Goal: Task Accomplishment & Management: Use online tool/utility

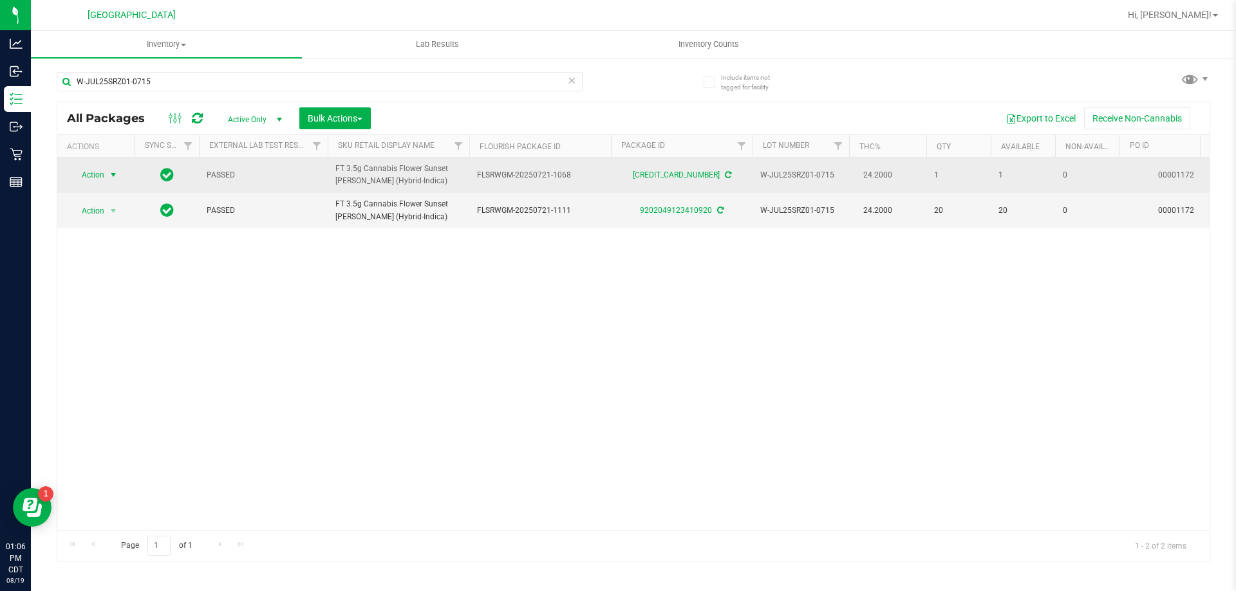
click at [95, 178] on span "Action" at bounding box center [87, 175] width 35 height 18
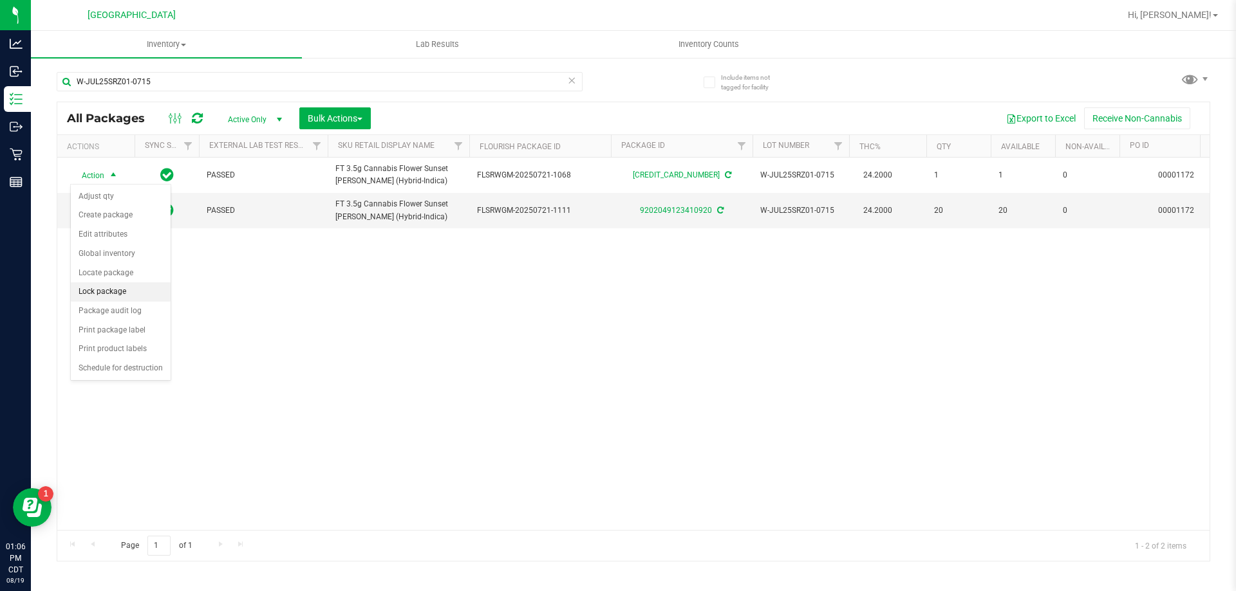
click at [107, 292] on li "Lock package" at bounding box center [121, 292] width 100 height 19
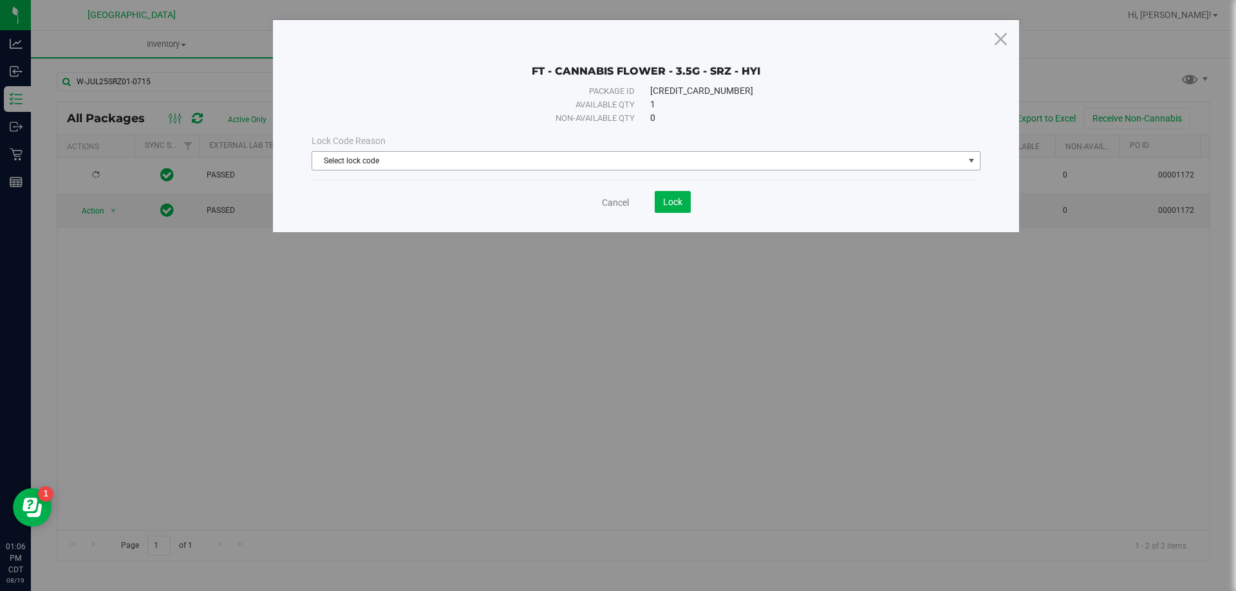
click at [367, 159] on span "Select lock code" at bounding box center [637, 161] width 651 height 18
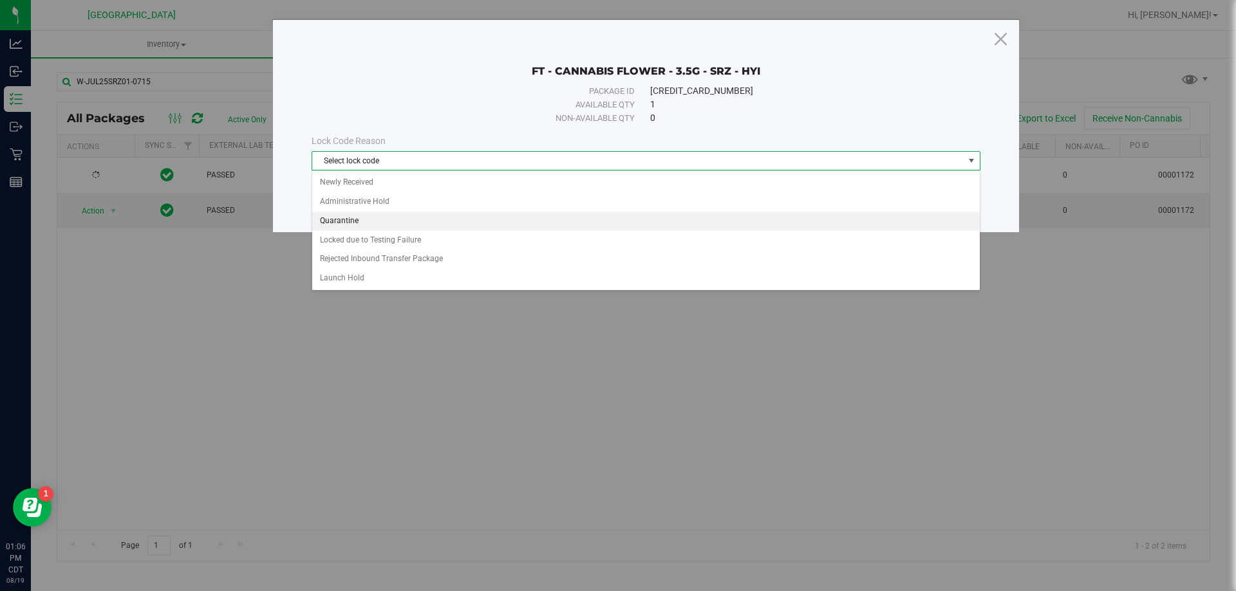
click at [350, 214] on li "Quarantine" at bounding box center [645, 221] width 667 height 19
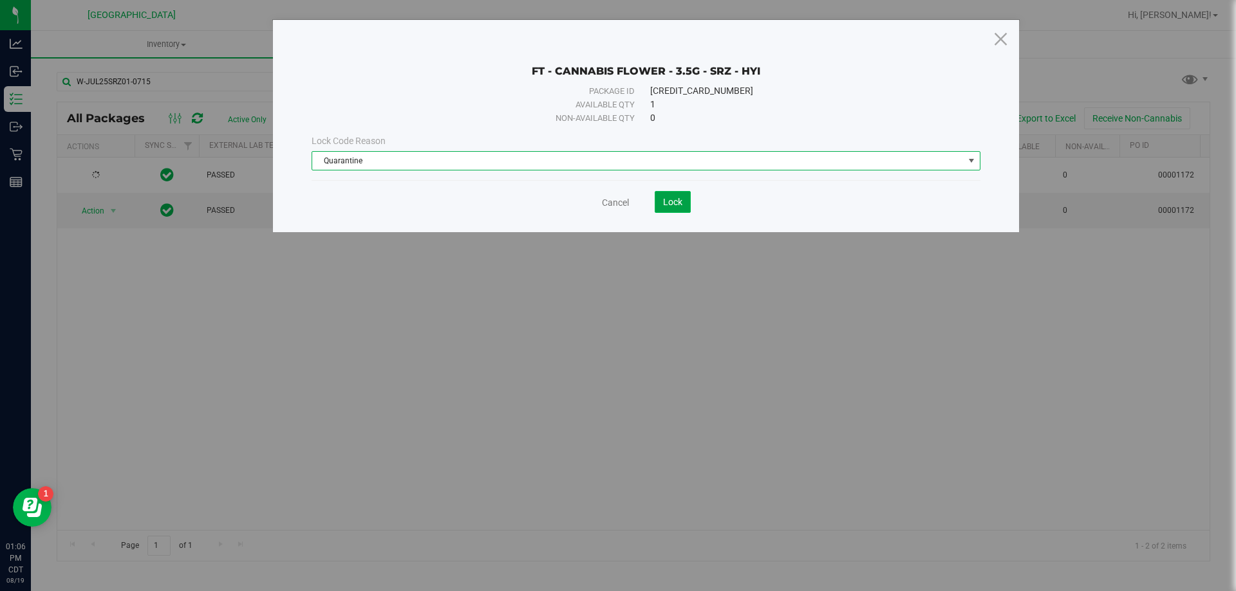
click at [664, 201] on span "Lock" at bounding box center [672, 202] width 19 height 10
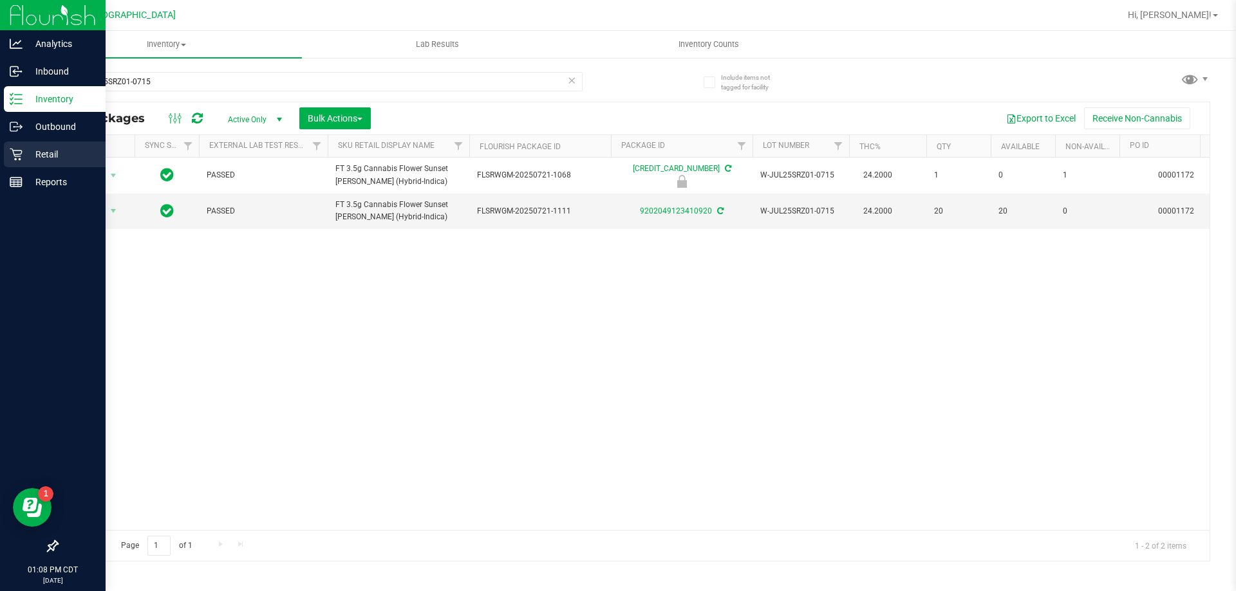
click at [37, 154] on p "Retail" at bounding box center [61, 154] width 77 height 15
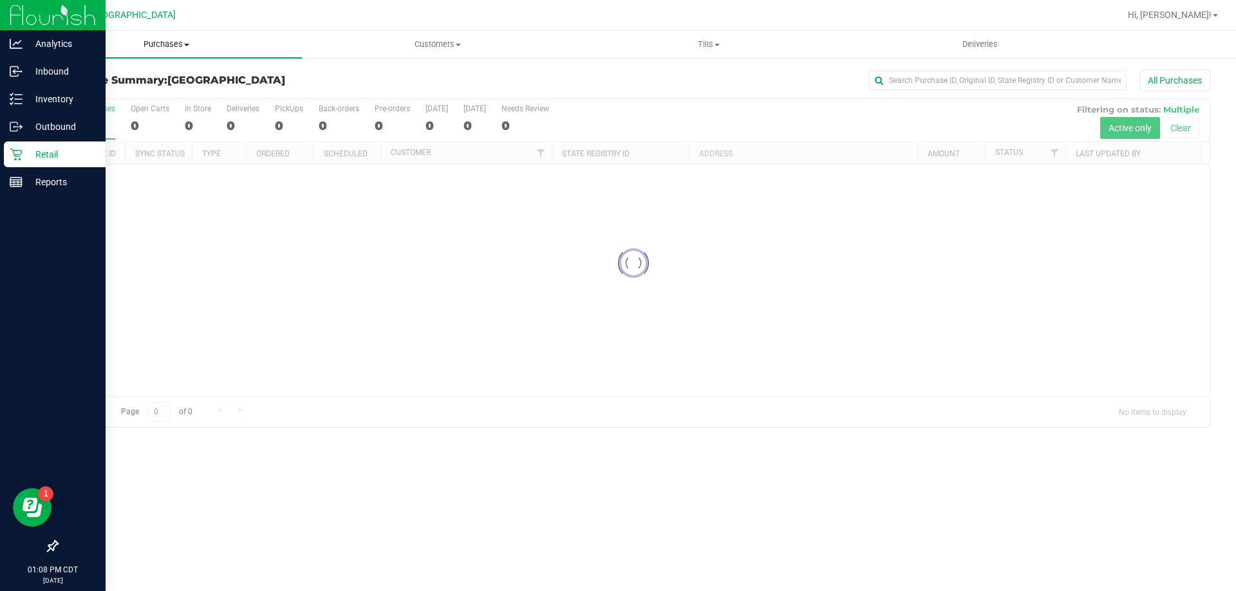
click at [163, 38] on uib-tab-heading "Purchases Summary of purchases Fulfillment All purchases" at bounding box center [166, 44] width 271 height 27
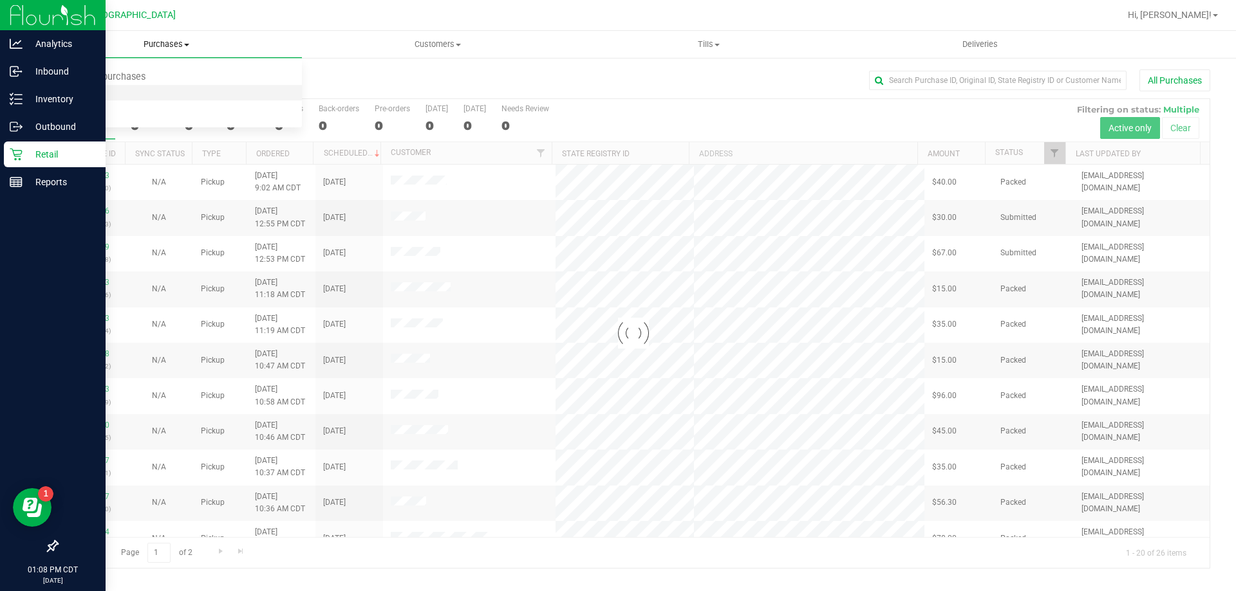
click at [75, 97] on span "Fulfillment" at bounding box center [71, 93] width 80 height 11
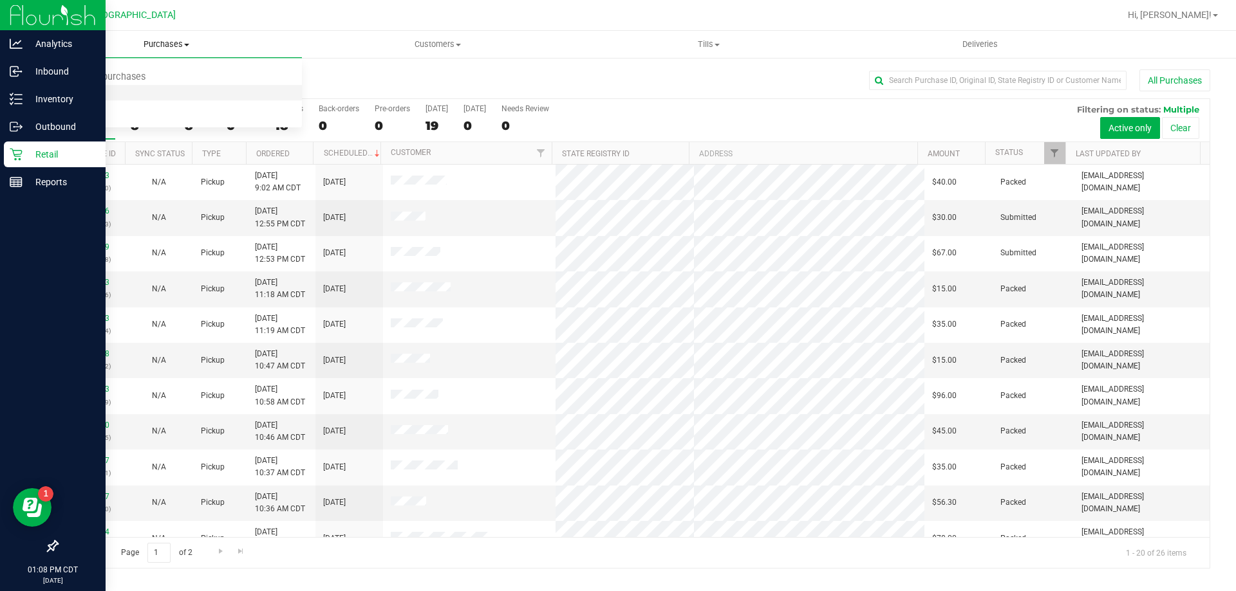
click at [98, 95] on span "Fulfillment" at bounding box center [71, 93] width 80 height 11
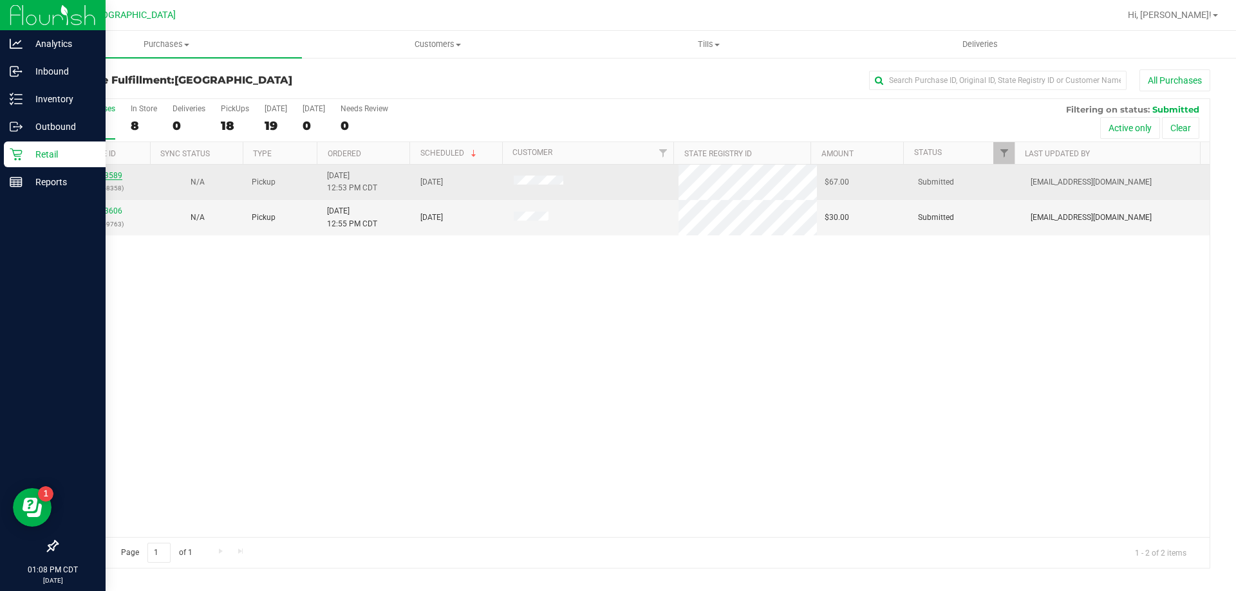
click at [113, 174] on link "11813589" at bounding box center [104, 175] width 36 height 9
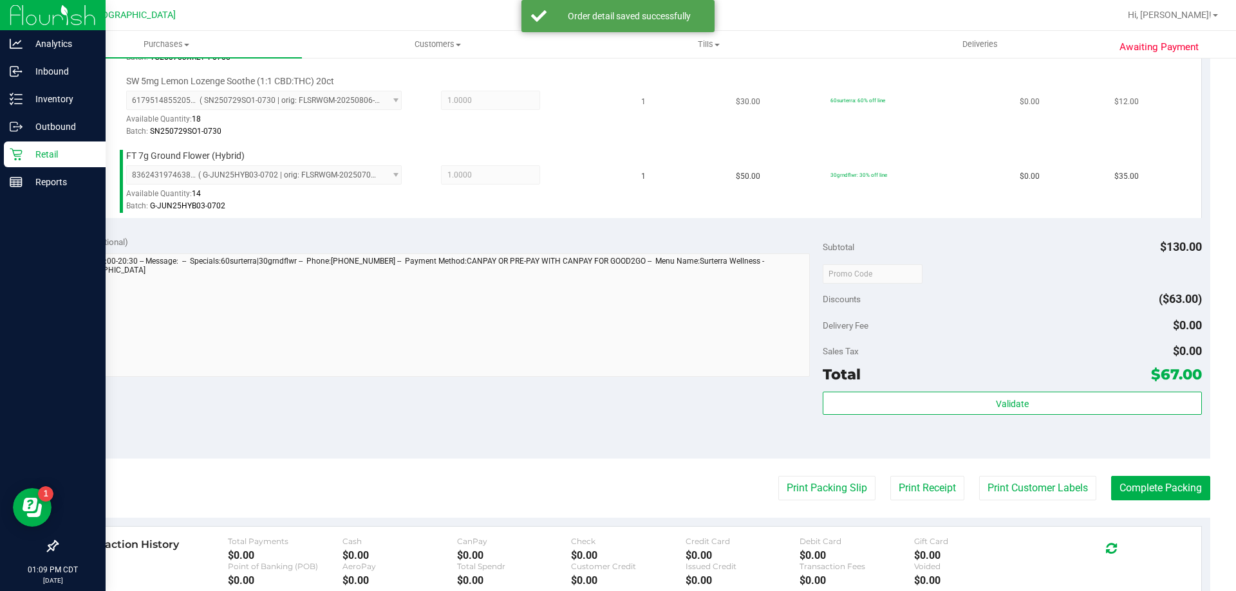
scroll to position [515, 0]
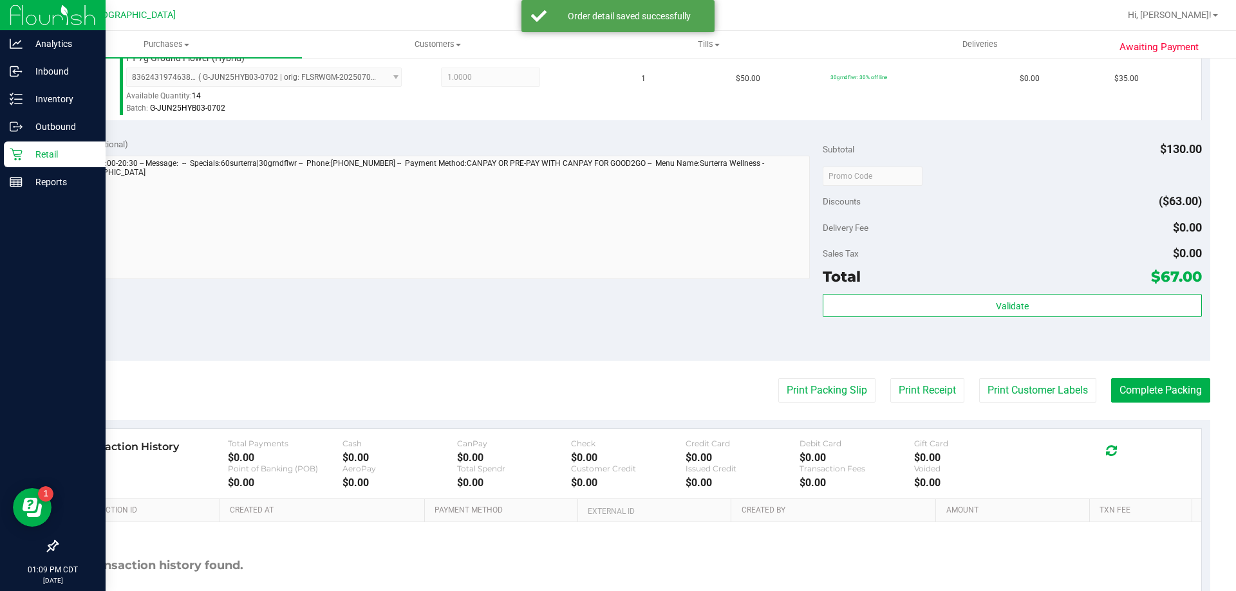
click at [949, 293] on div "Subtotal $130.00 Discounts ($63.00) Delivery Fee $0.00 Sales Tax $0.00 Total $6…" at bounding box center [1011, 245] width 378 height 214
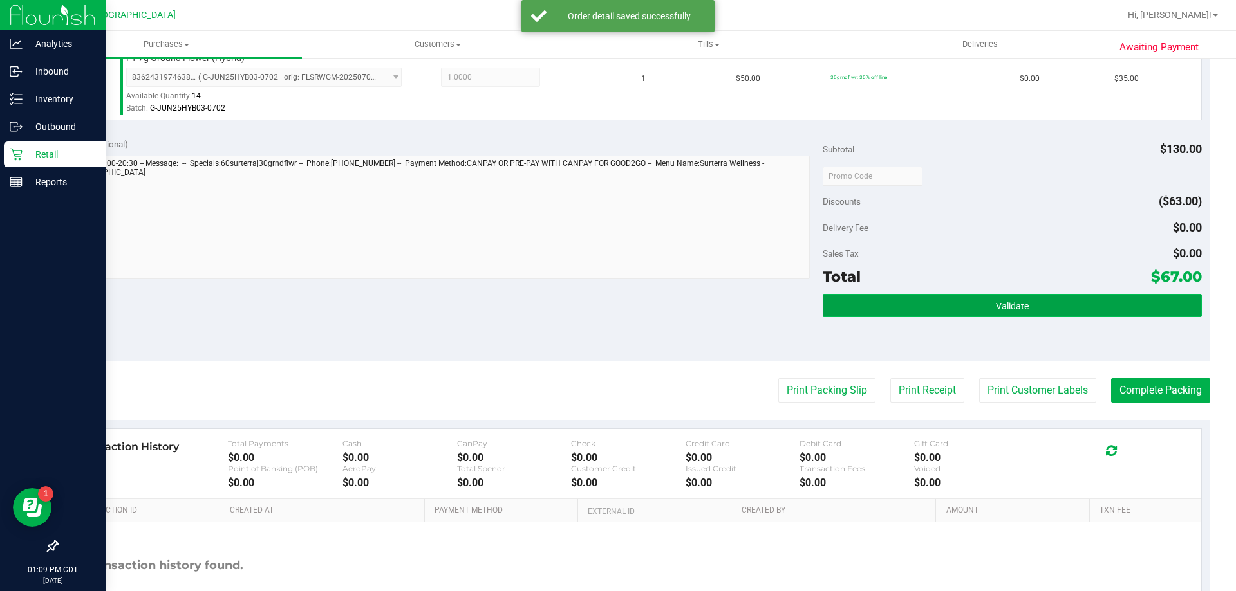
click at [953, 308] on button "Validate" at bounding box center [1011, 305] width 378 height 23
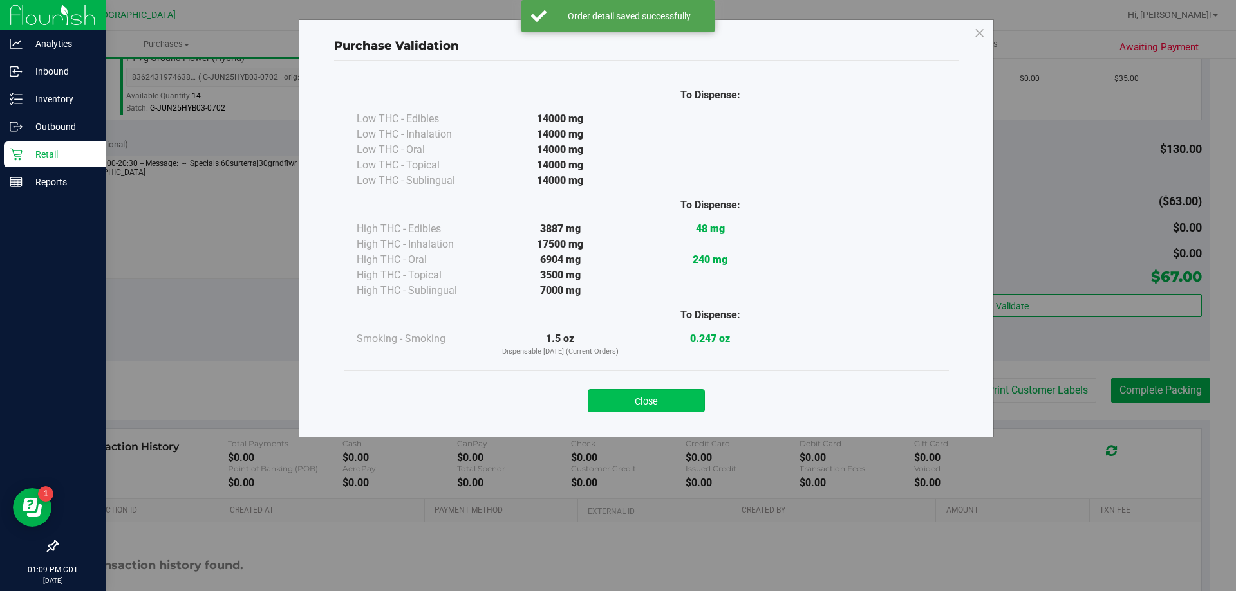
click at [667, 405] on button "Close" at bounding box center [646, 400] width 117 height 23
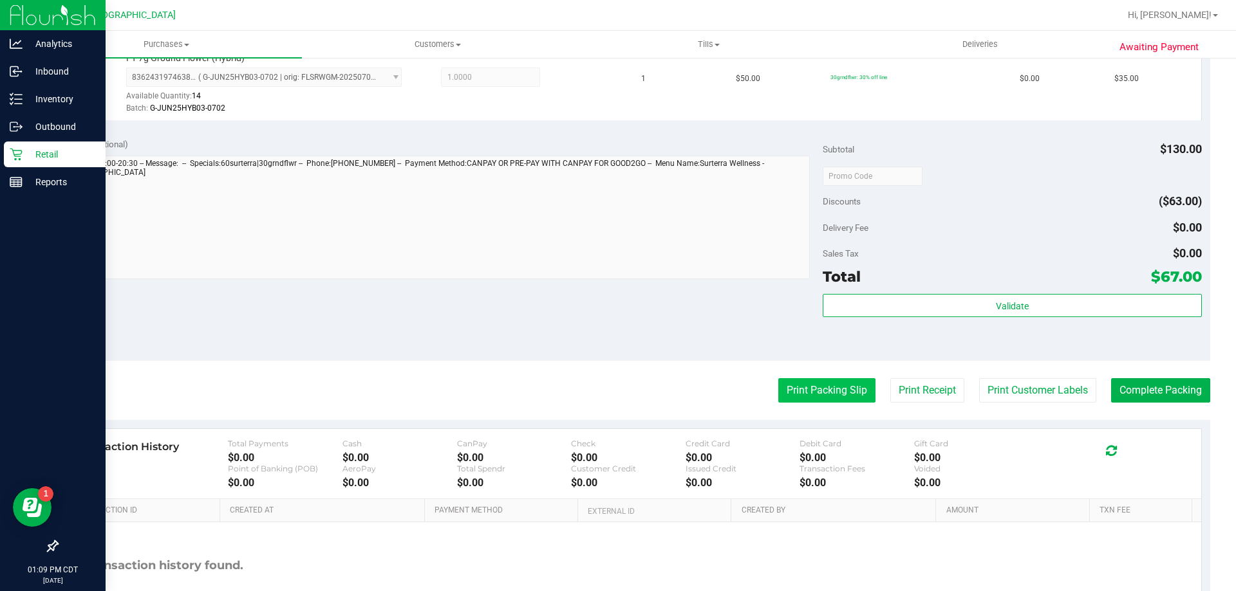
click at [812, 394] on button "Print Packing Slip" at bounding box center [826, 390] width 97 height 24
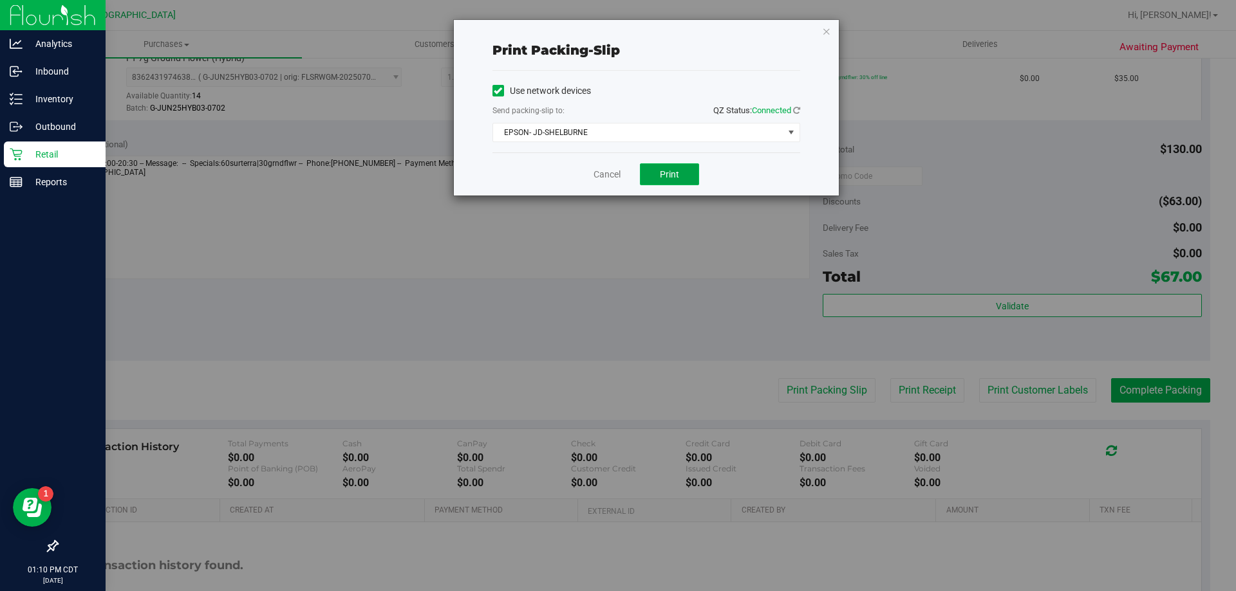
click at [665, 176] on span "Print" at bounding box center [669, 174] width 19 height 10
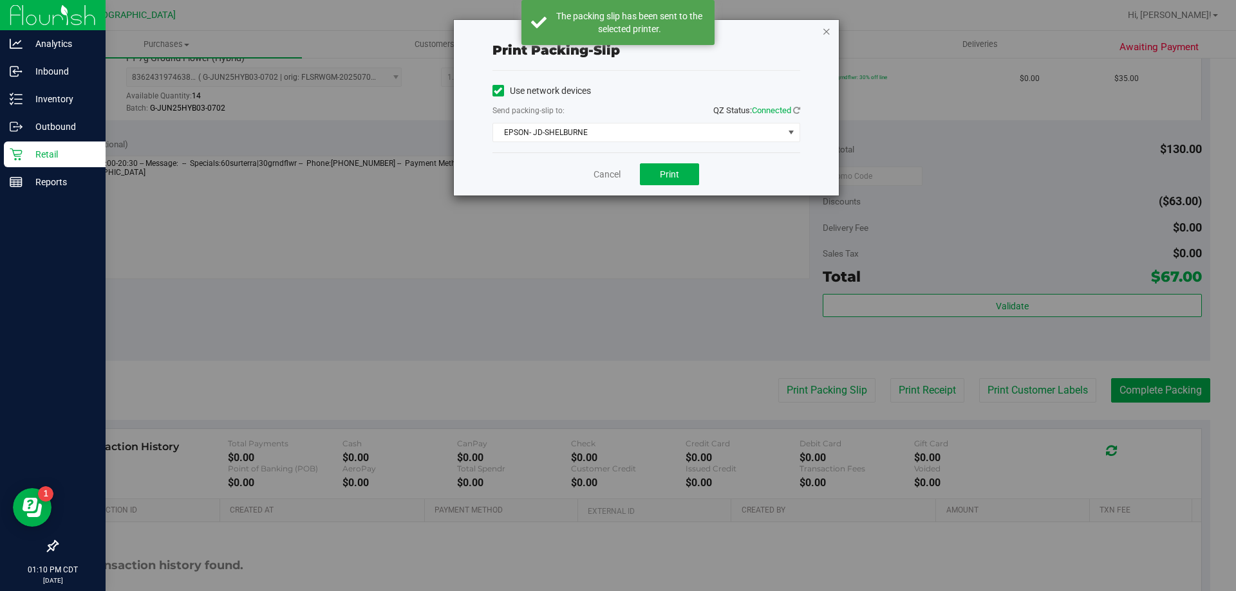
click at [827, 32] on icon "button" at bounding box center [826, 30] width 9 height 15
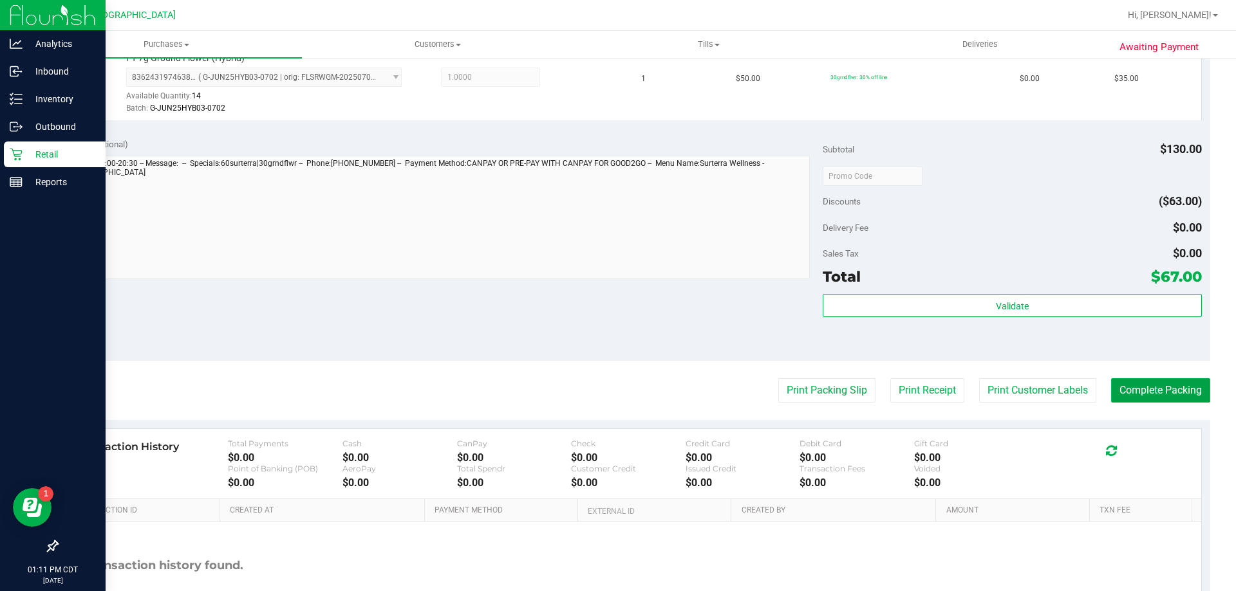
click at [1173, 393] on button "Complete Packing" at bounding box center [1160, 390] width 99 height 24
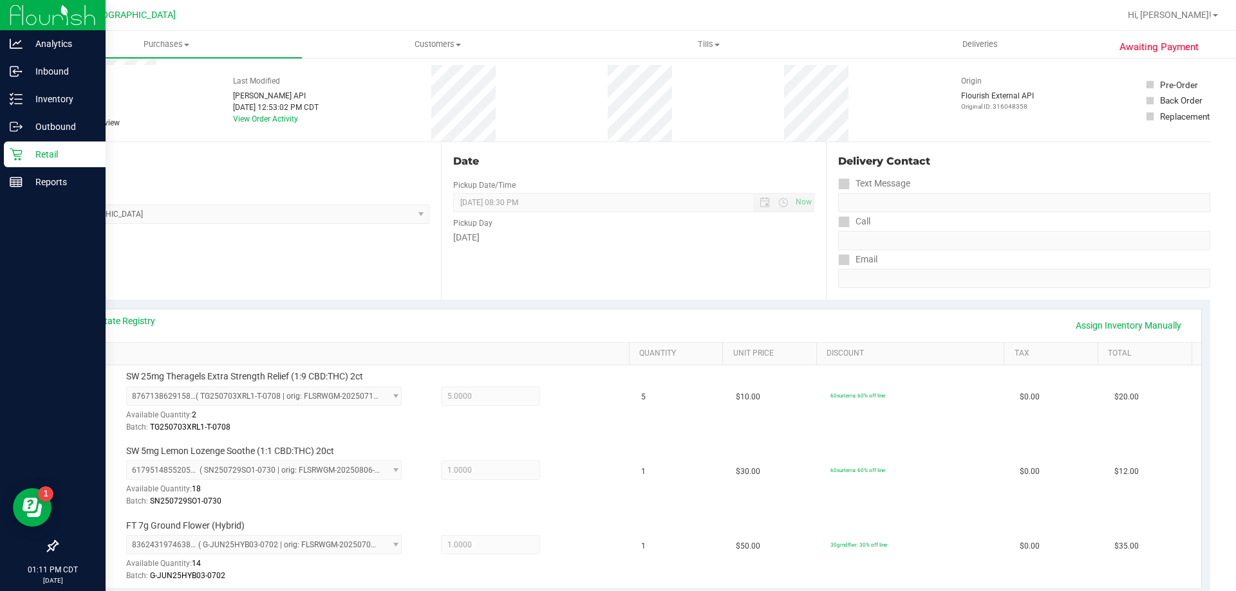
scroll to position [0, 0]
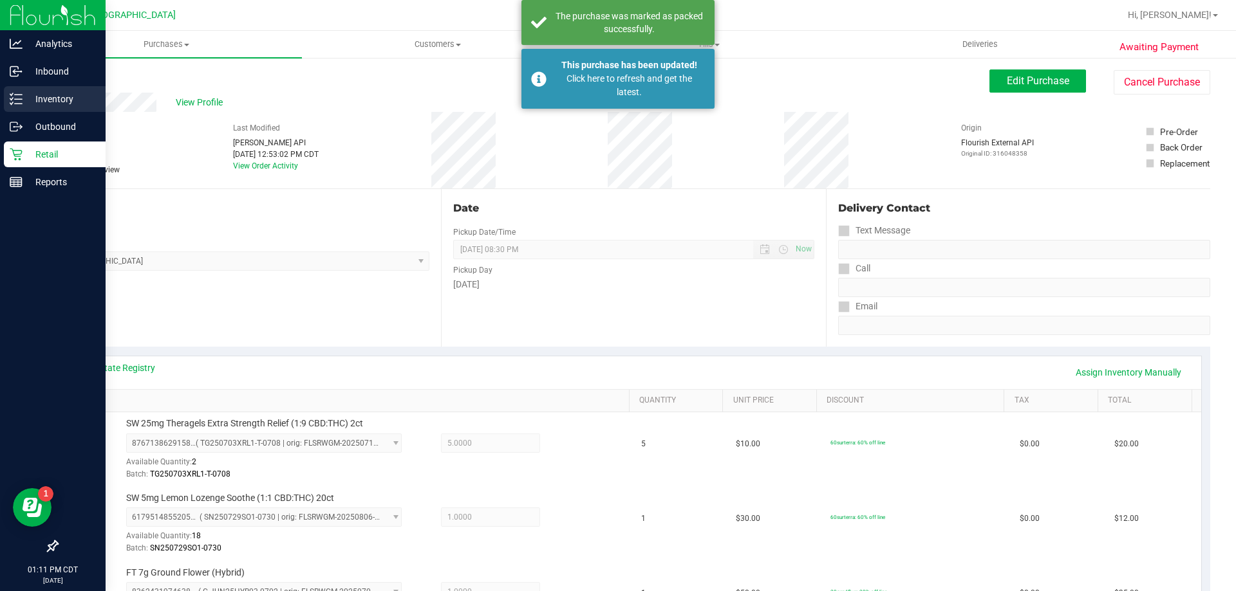
click at [37, 104] on p "Inventory" at bounding box center [61, 98] width 77 height 15
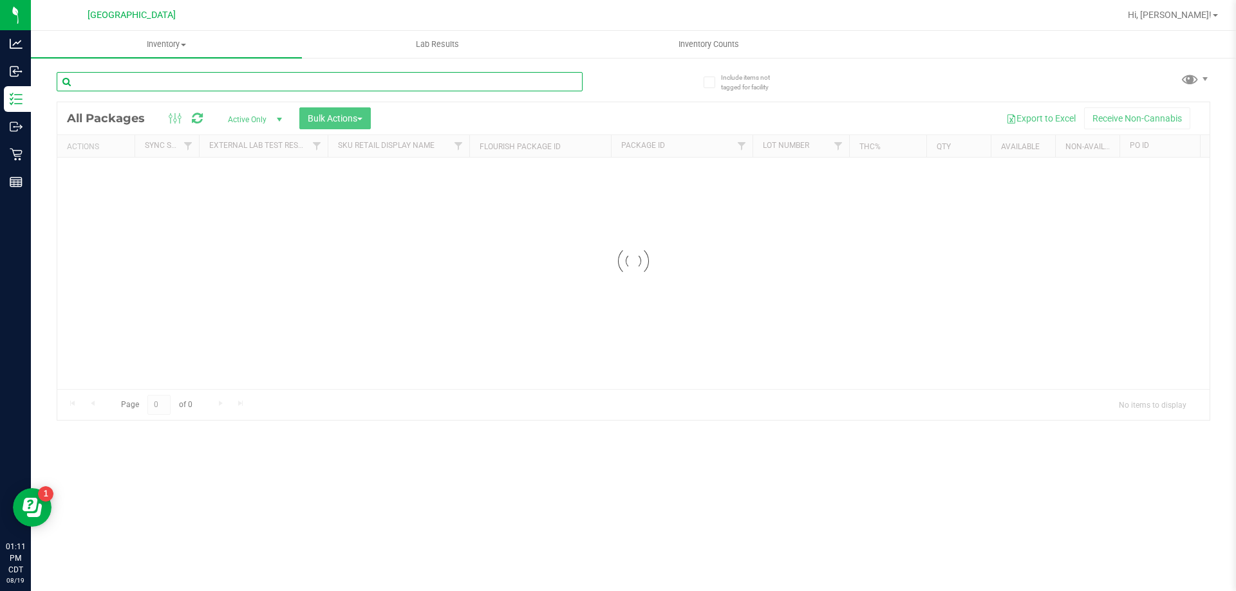
click at [167, 84] on input "text" at bounding box center [320, 81] width 526 height 19
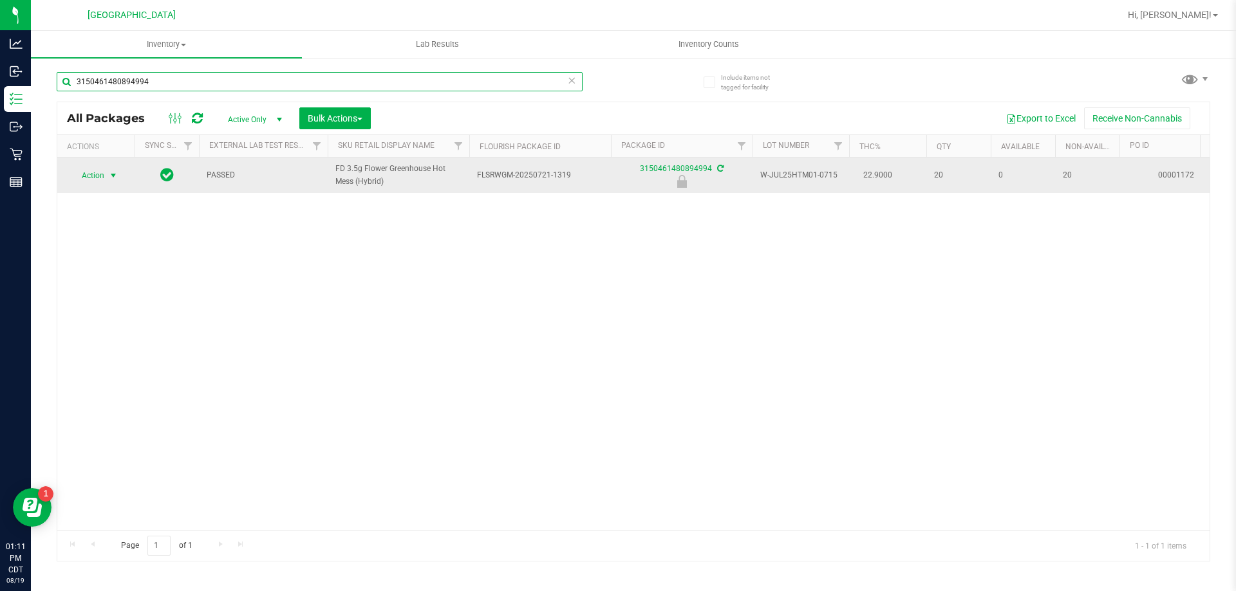
type input "3150461480894994"
click at [102, 175] on span "Action" at bounding box center [87, 176] width 35 height 18
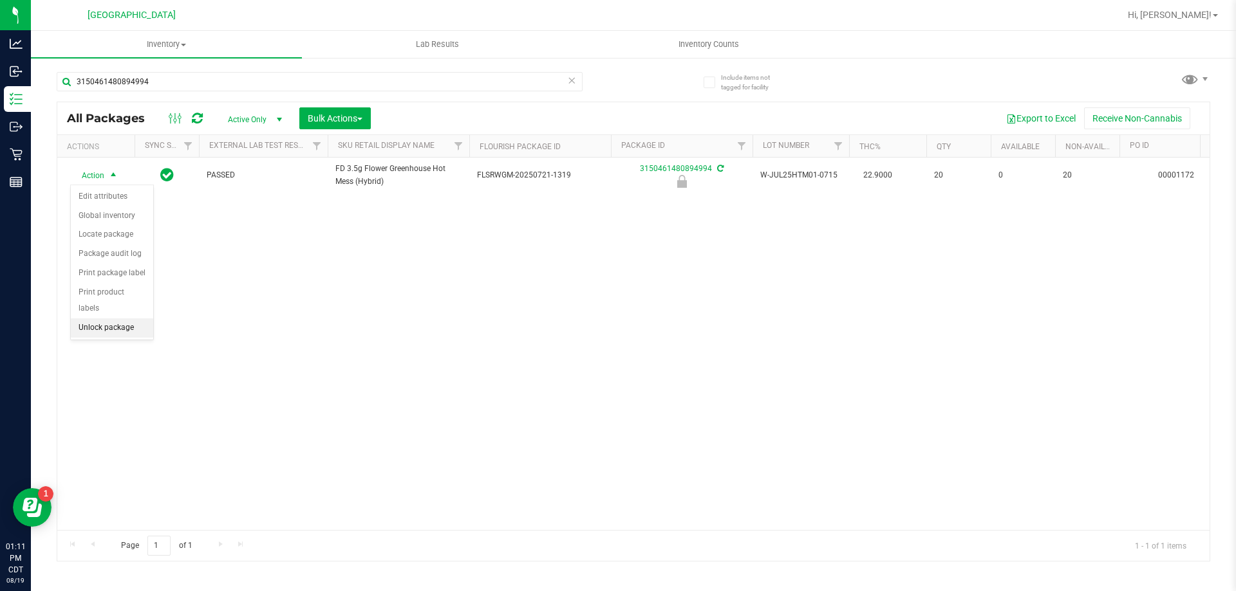
click at [94, 319] on li "Unlock package" at bounding box center [112, 328] width 82 height 19
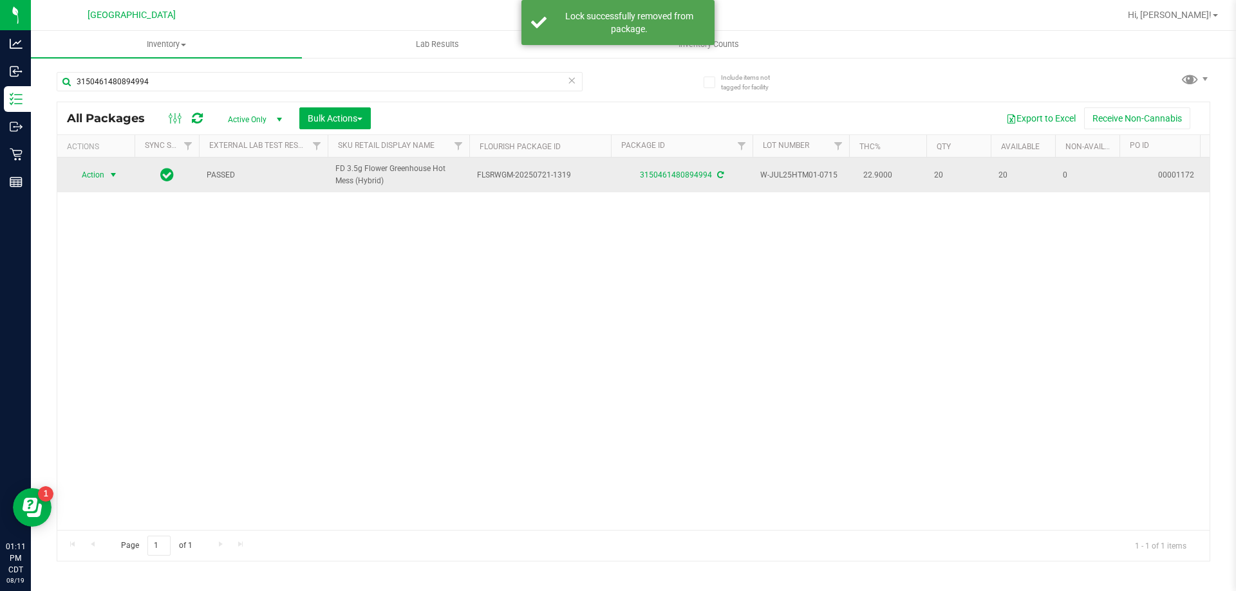
click at [97, 172] on span "Action" at bounding box center [87, 175] width 35 height 18
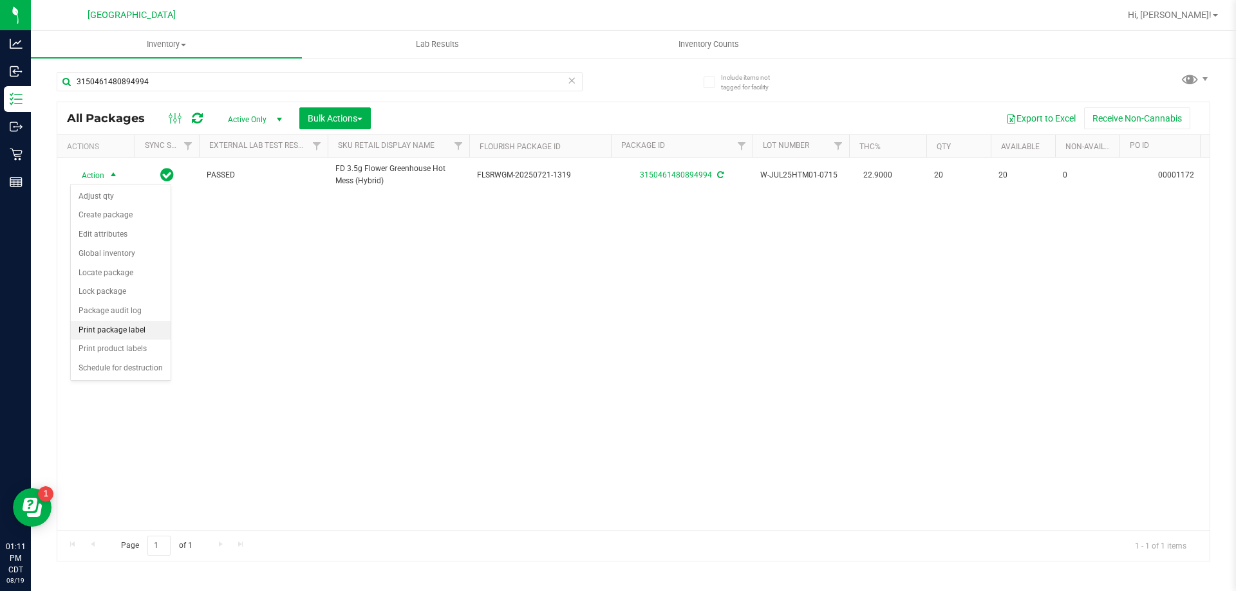
click at [104, 329] on li "Print package label" at bounding box center [121, 330] width 100 height 19
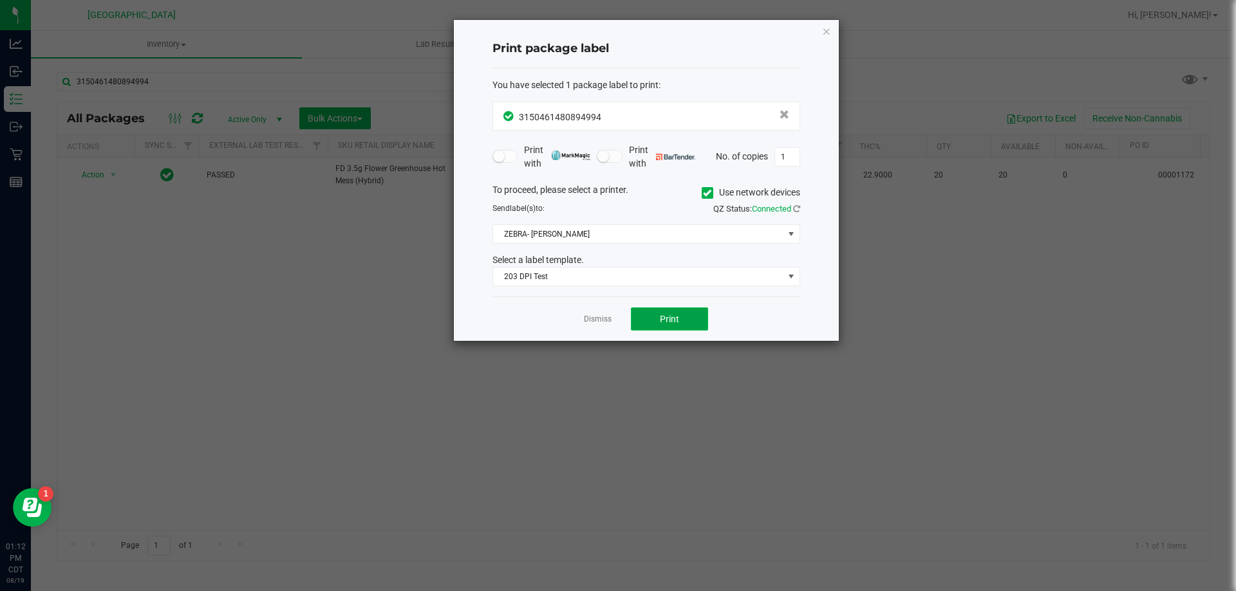
click at [700, 313] on button "Print" at bounding box center [669, 319] width 77 height 23
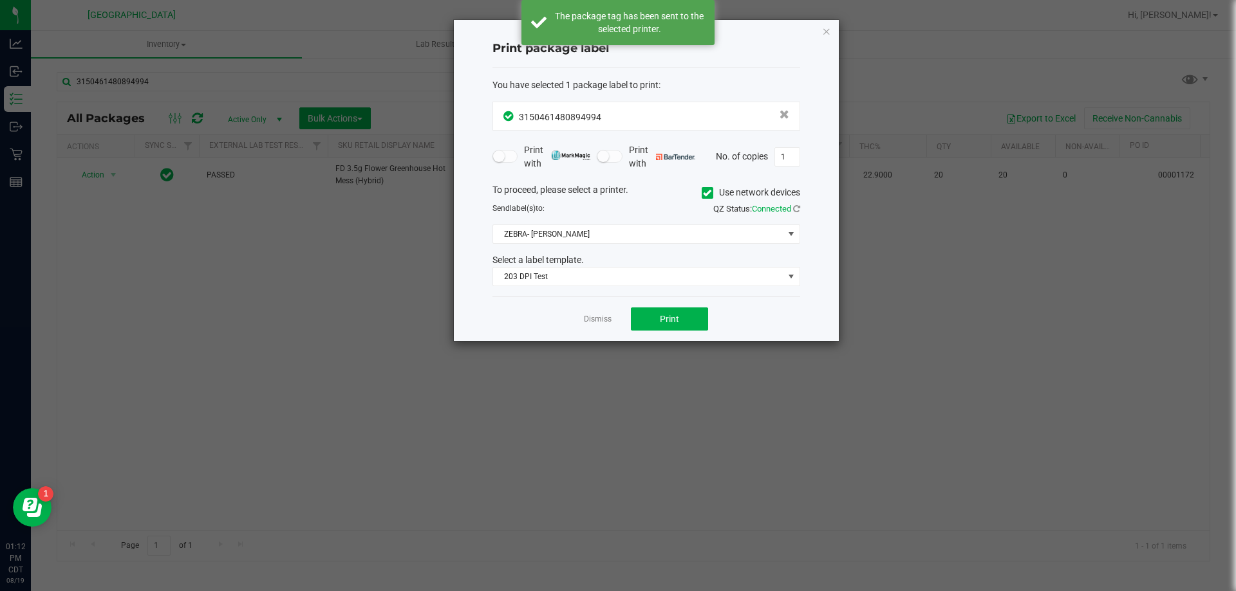
click at [831, 33] on div "Print package label You have selected 1 package label to print : 31504614808949…" at bounding box center [646, 180] width 385 height 321
click at [830, 33] on icon "button" at bounding box center [826, 30] width 9 height 15
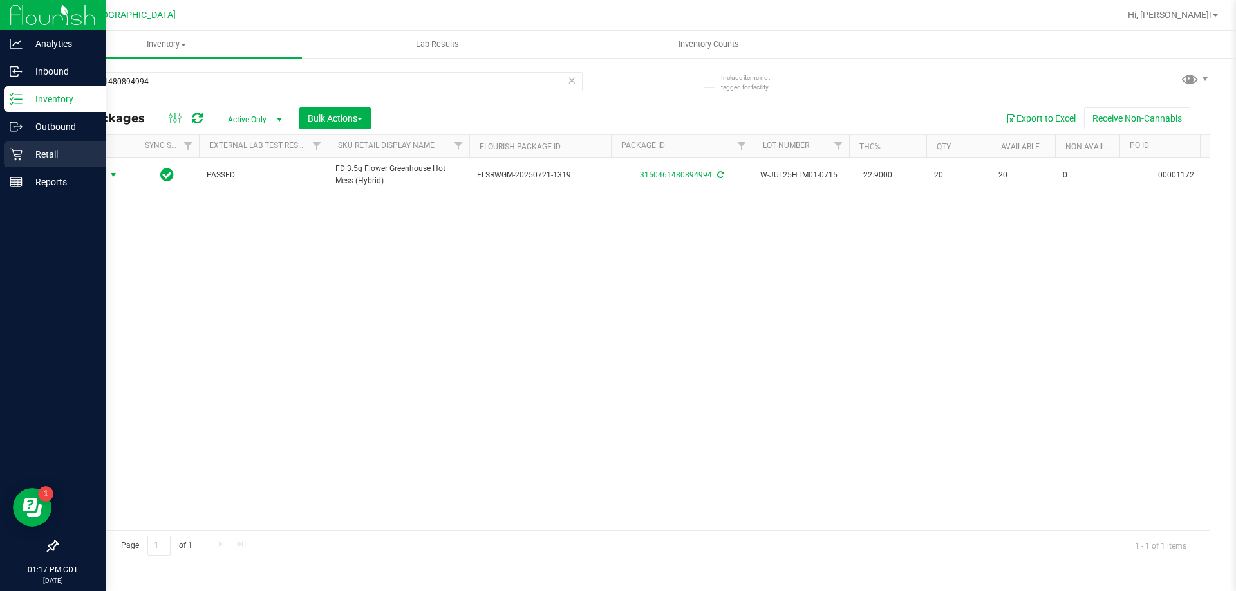
click at [27, 163] on div "Retail" at bounding box center [55, 155] width 102 height 26
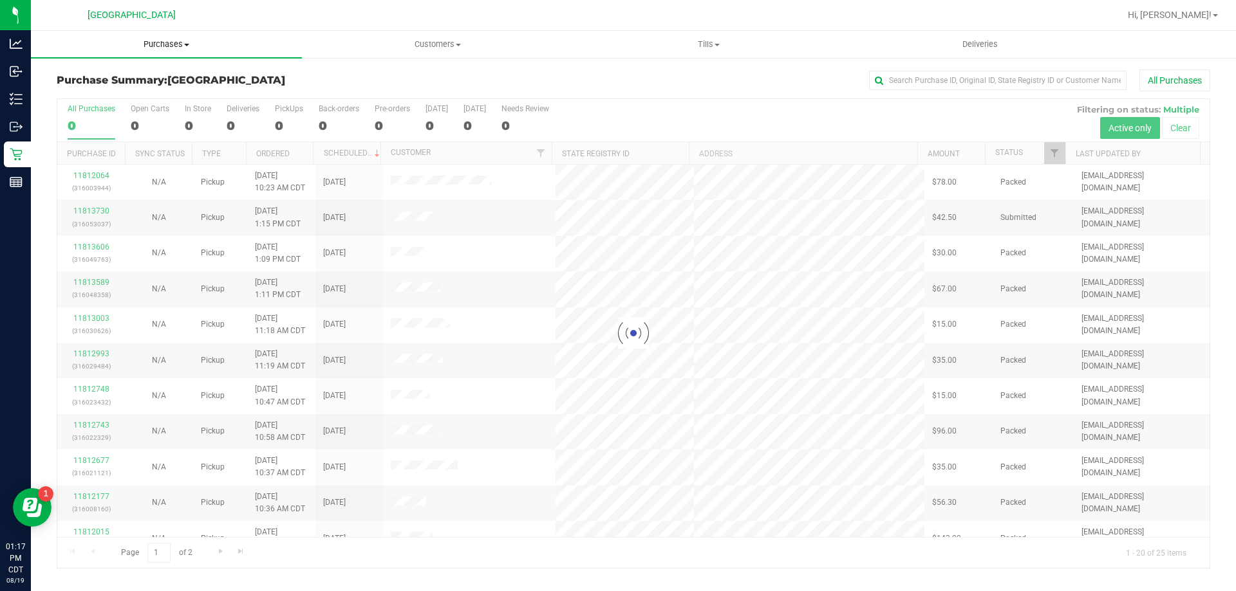
click at [143, 45] on span "Purchases" at bounding box center [166, 45] width 271 height 12
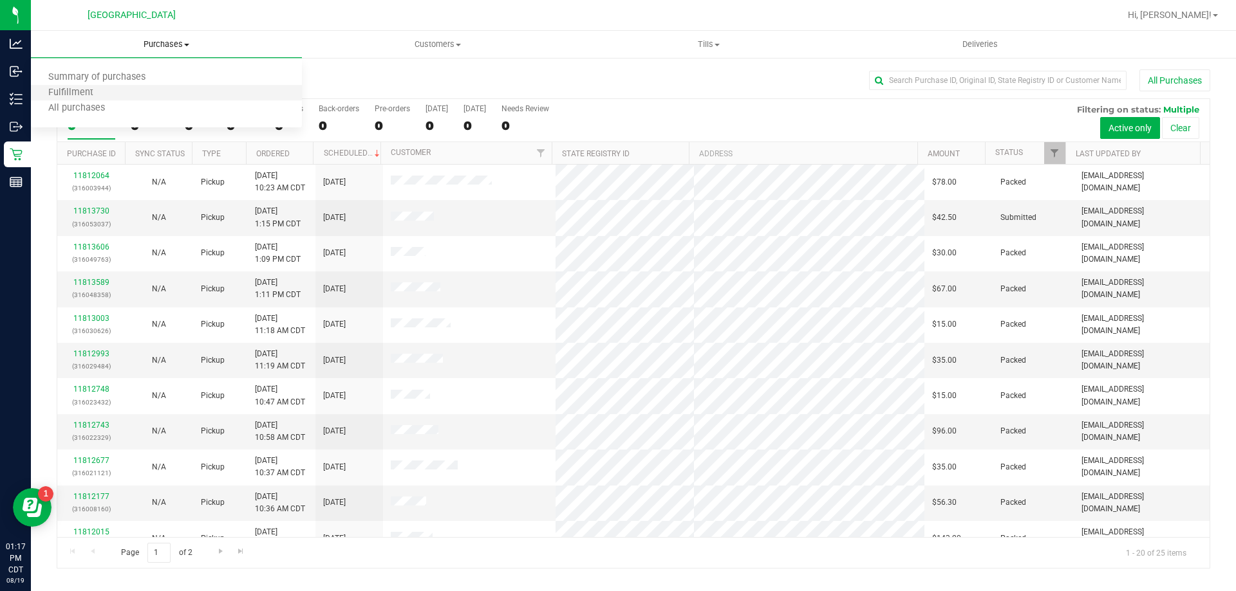
click at [116, 92] on li "Fulfillment" at bounding box center [166, 93] width 271 height 15
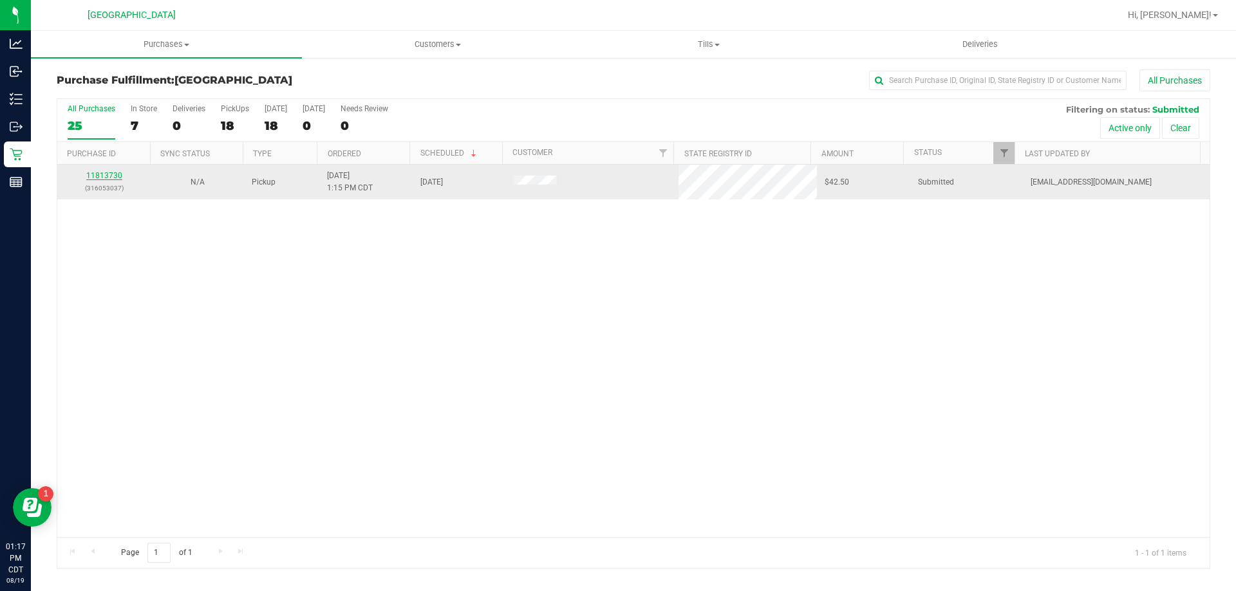
click at [98, 172] on link "11813730" at bounding box center [104, 175] width 36 height 9
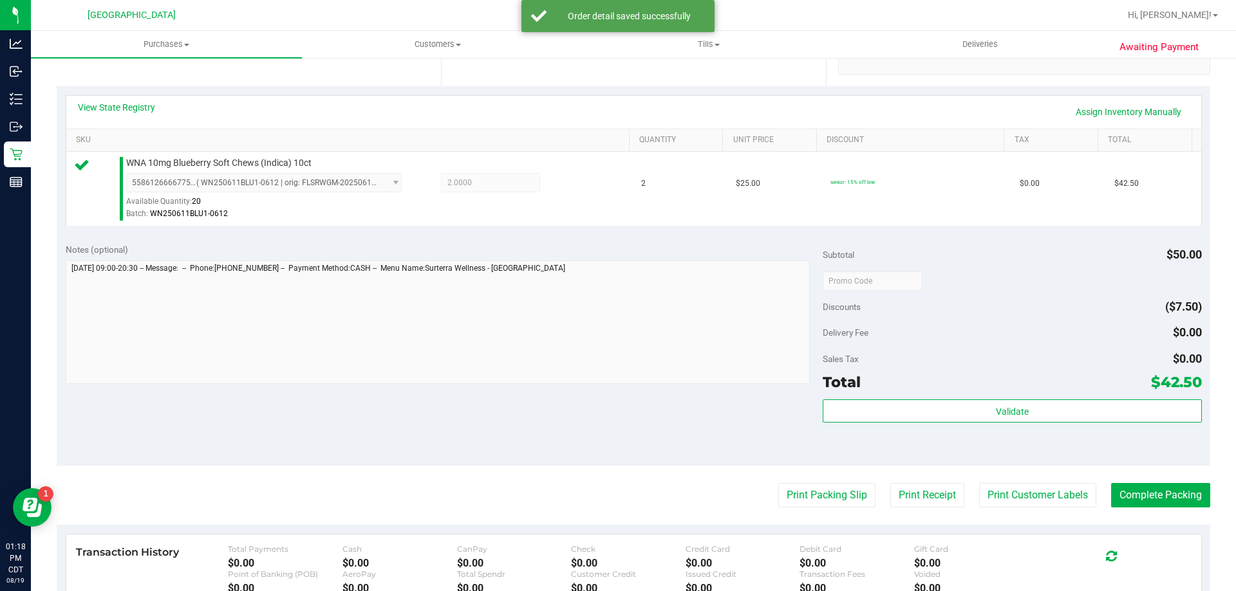
scroll to position [322, 0]
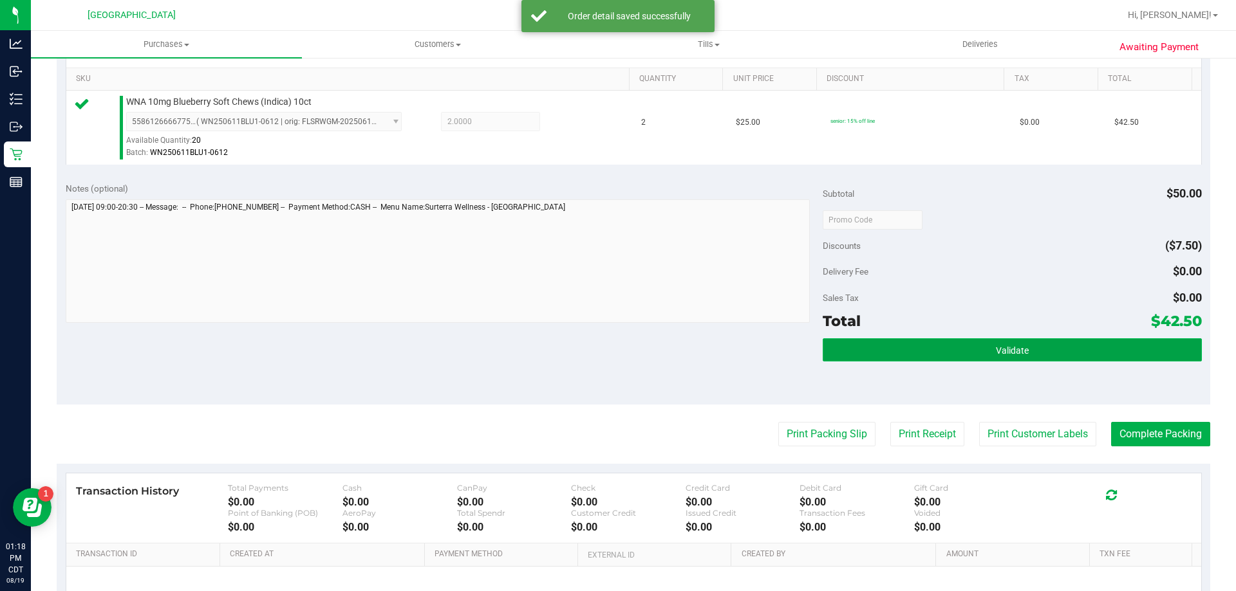
click at [1078, 346] on button "Validate" at bounding box center [1011, 349] width 378 height 23
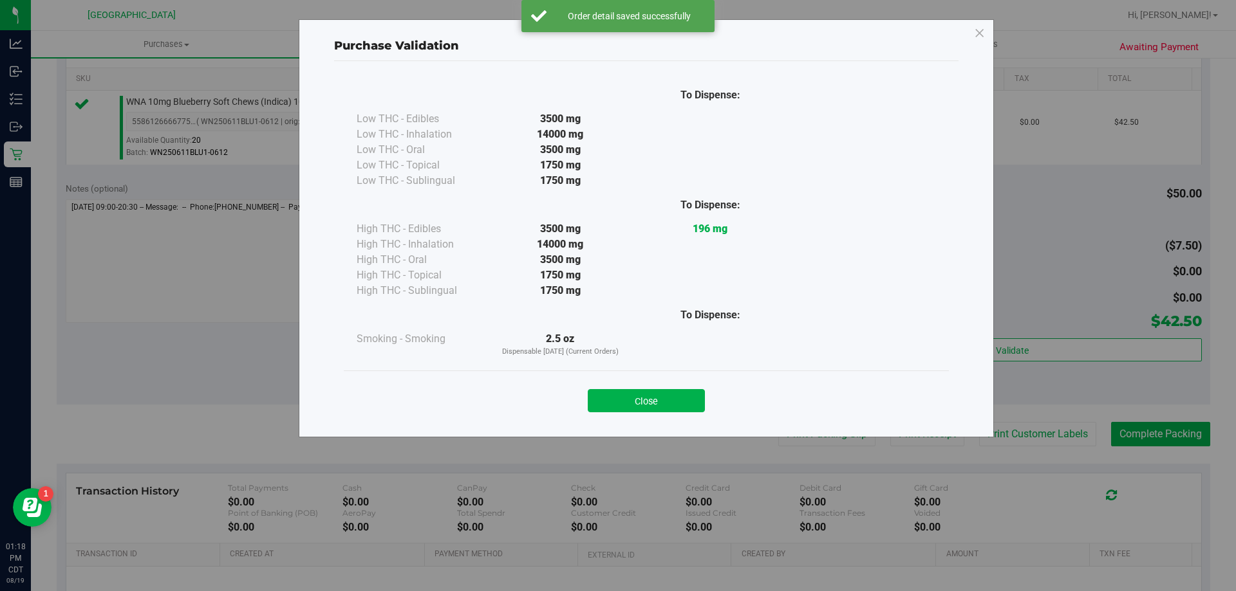
click at [681, 400] on button "Close" at bounding box center [646, 400] width 117 height 23
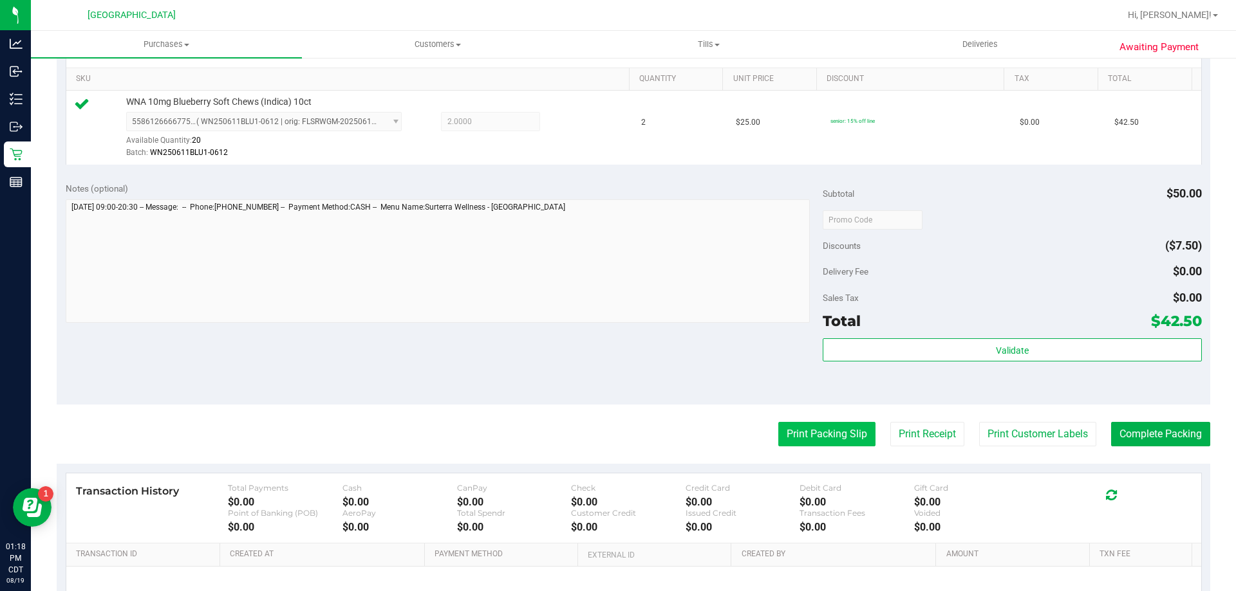
click at [823, 431] on button "Print Packing Slip" at bounding box center [826, 434] width 97 height 24
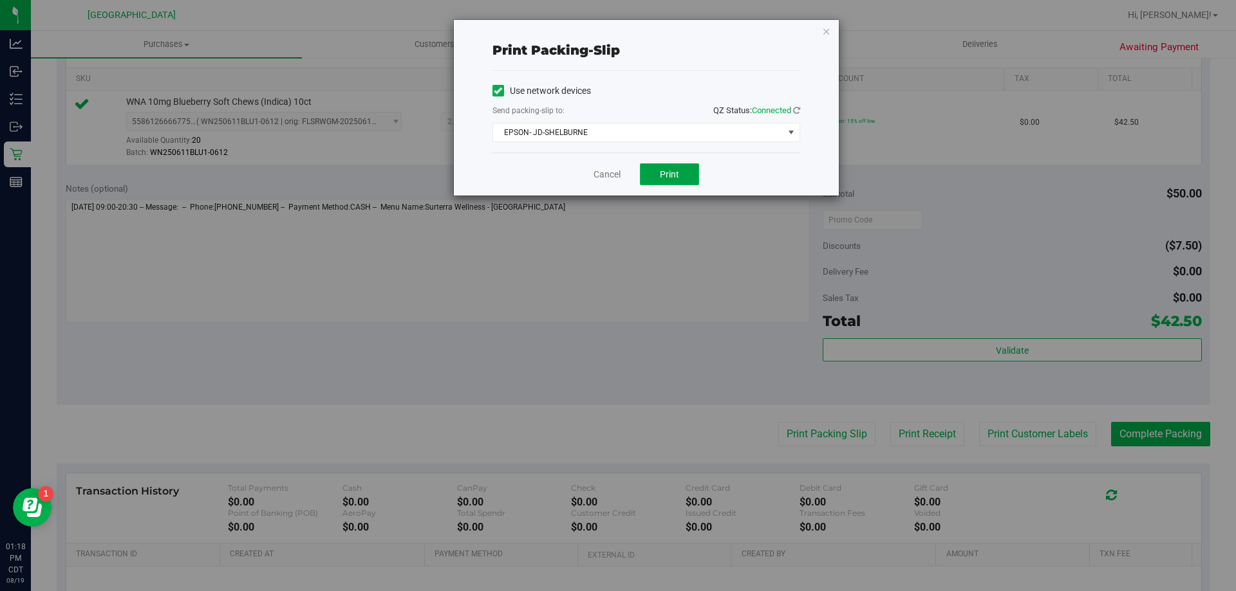
click at [679, 178] on button "Print" at bounding box center [669, 174] width 59 height 22
click at [828, 30] on icon "button" at bounding box center [826, 30] width 9 height 15
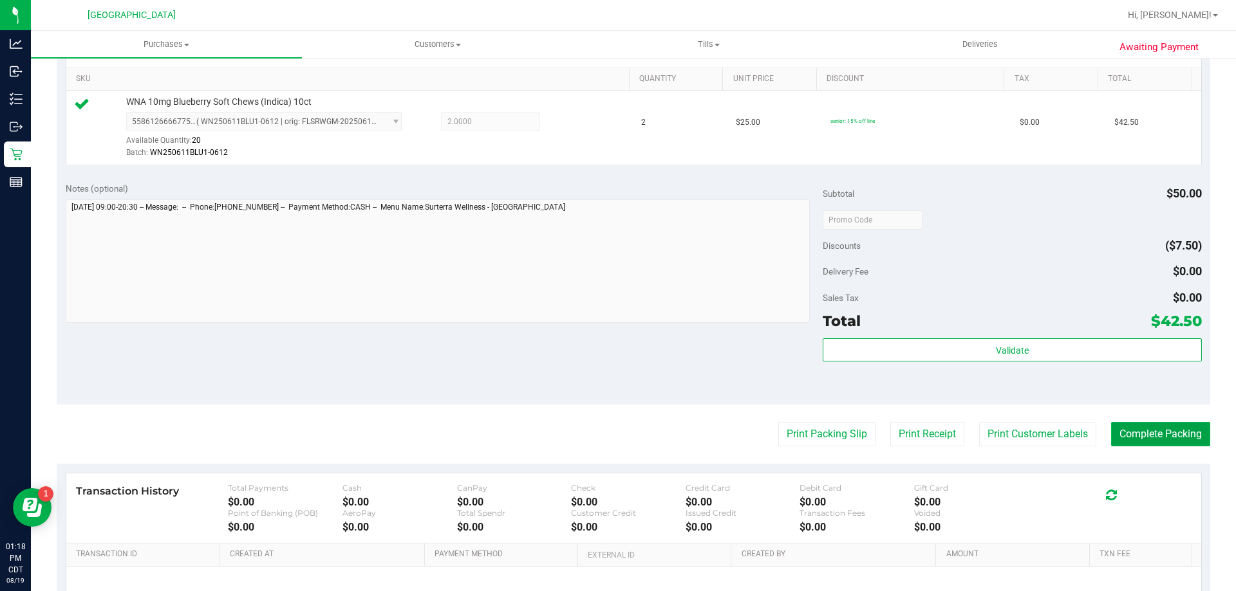
click at [1154, 437] on button "Complete Packing" at bounding box center [1160, 434] width 99 height 24
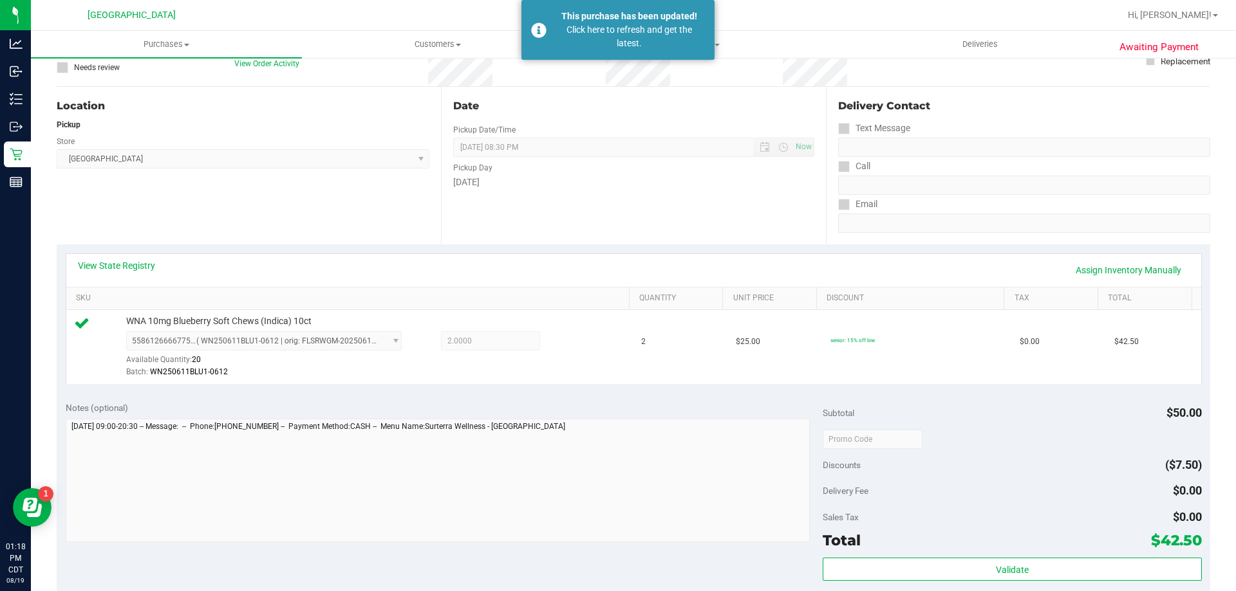
scroll to position [0, 0]
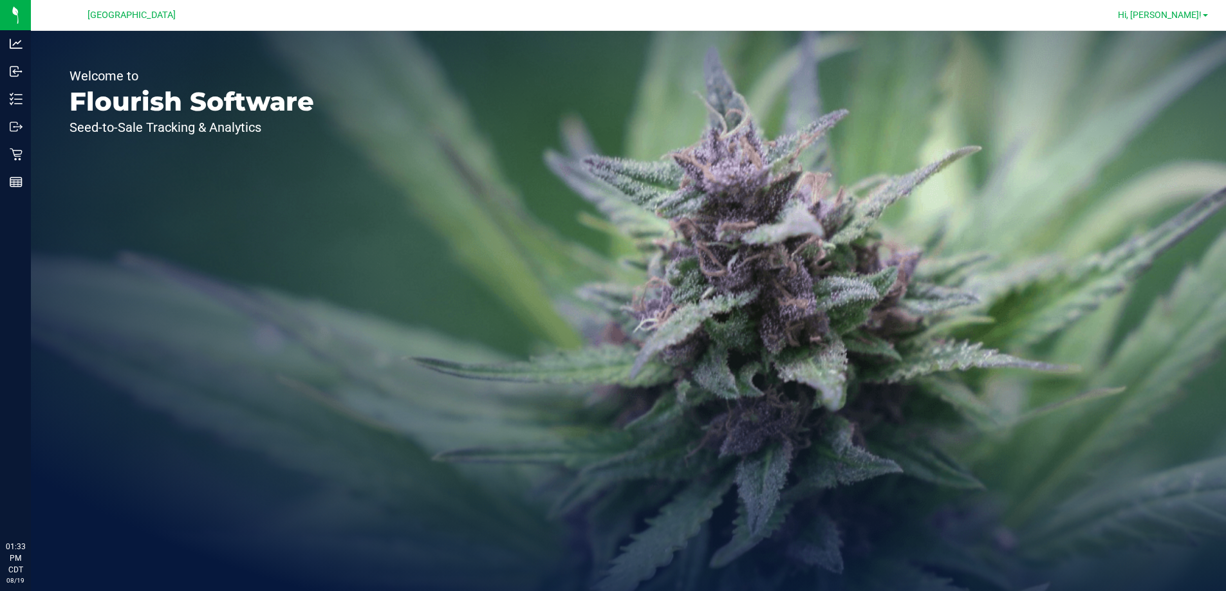
click at [1205, 17] on span at bounding box center [1205, 15] width 5 height 3
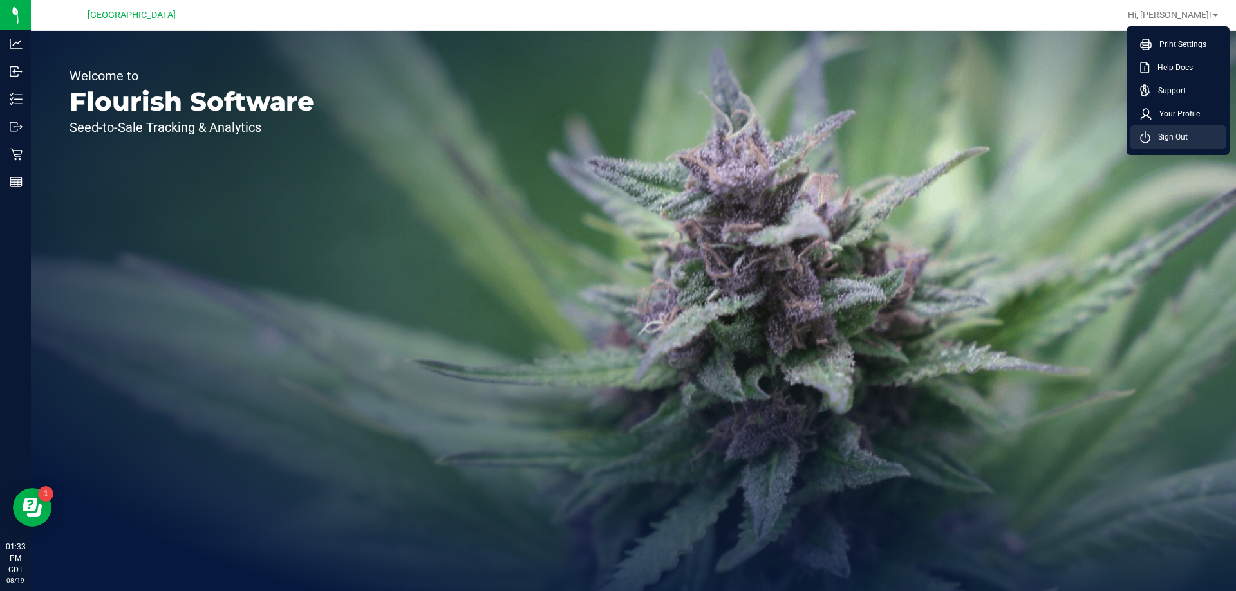
click at [1171, 133] on span "Sign Out" at bounding box center [1168, 137] width 37 height 13
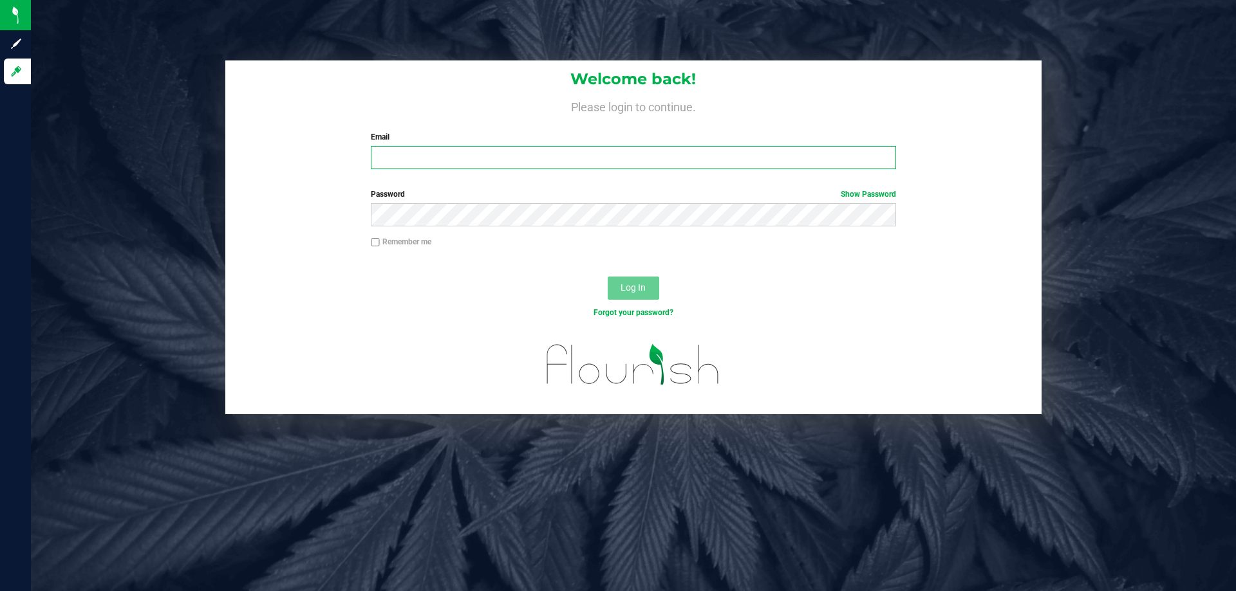
click at [482, 165] on input "Email" at bounding box center [633, 157] width 524 height 23
type input "[EMAIL_ADDRESS][DOMAIN_NAME]"
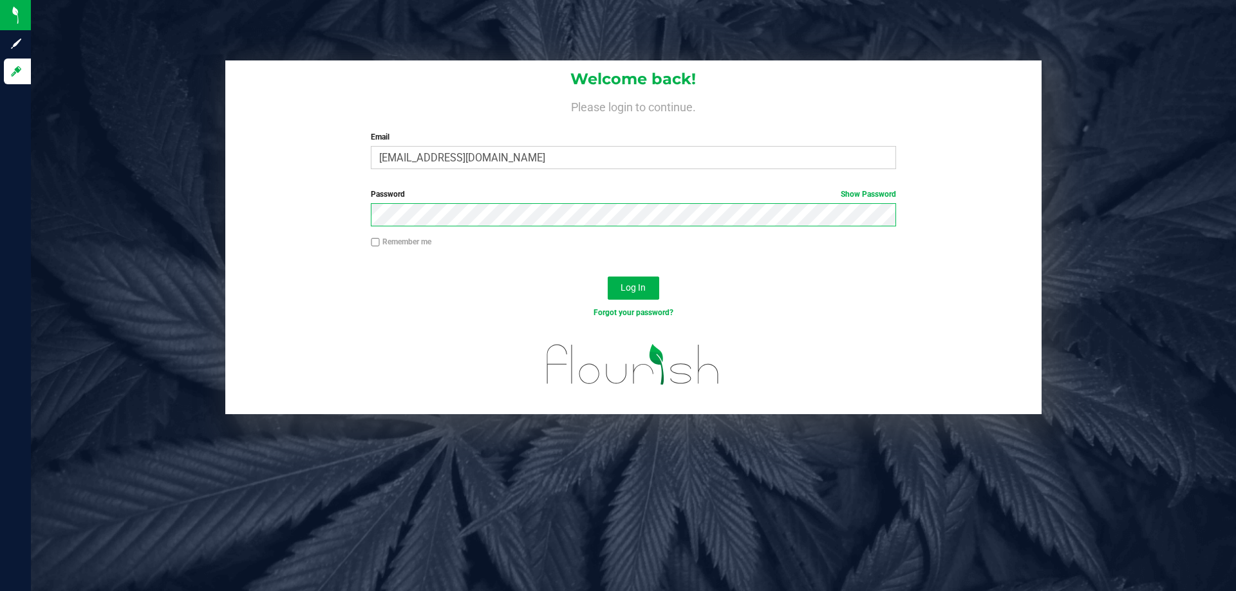
click at [607, 277] on button "Log In" at bounding box center [632, 288] width 51 height 23
